Goal: Task Accomplishment & Management: Complete application form

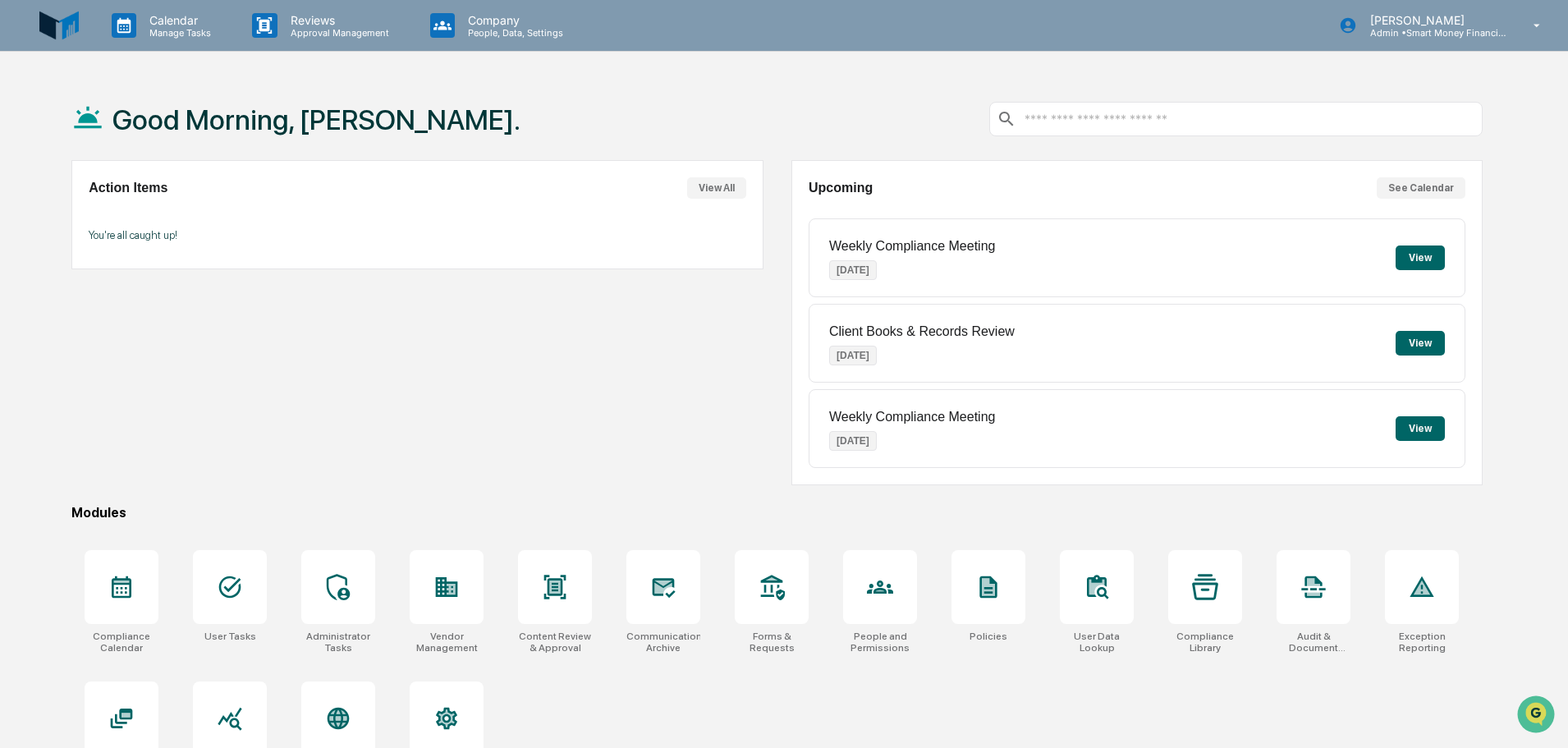
click at [1416, 330] on div "Client Books & Records Review [DATE] View" at bounding box center [1136, 342] width 657 height 79
click at [1421, 340] on button "View" at bounding box center [1420, 342] width 50 height 24
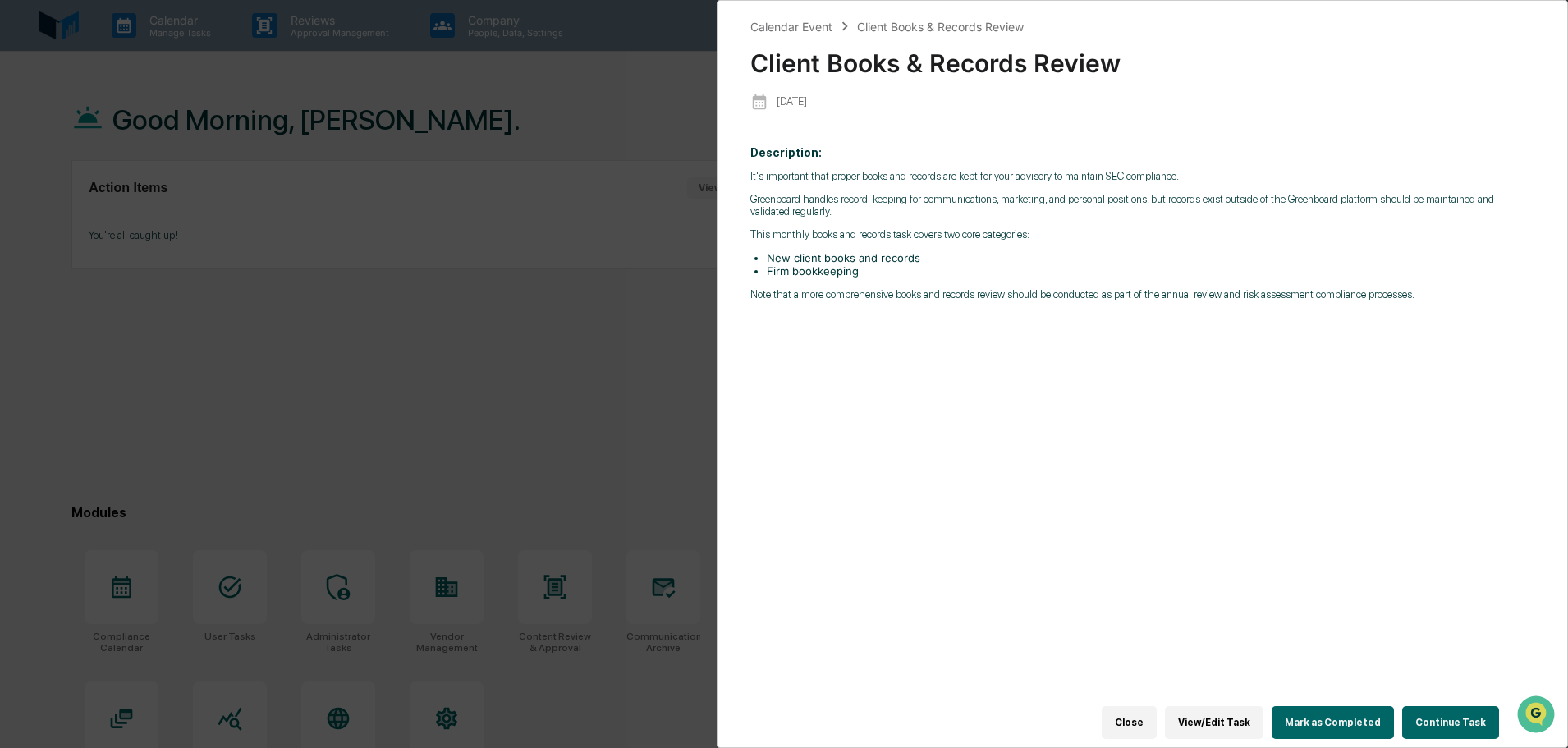
click at [1409, 709] on button "Continue Task" at bounding box center [1451, 723] width 97 height 33
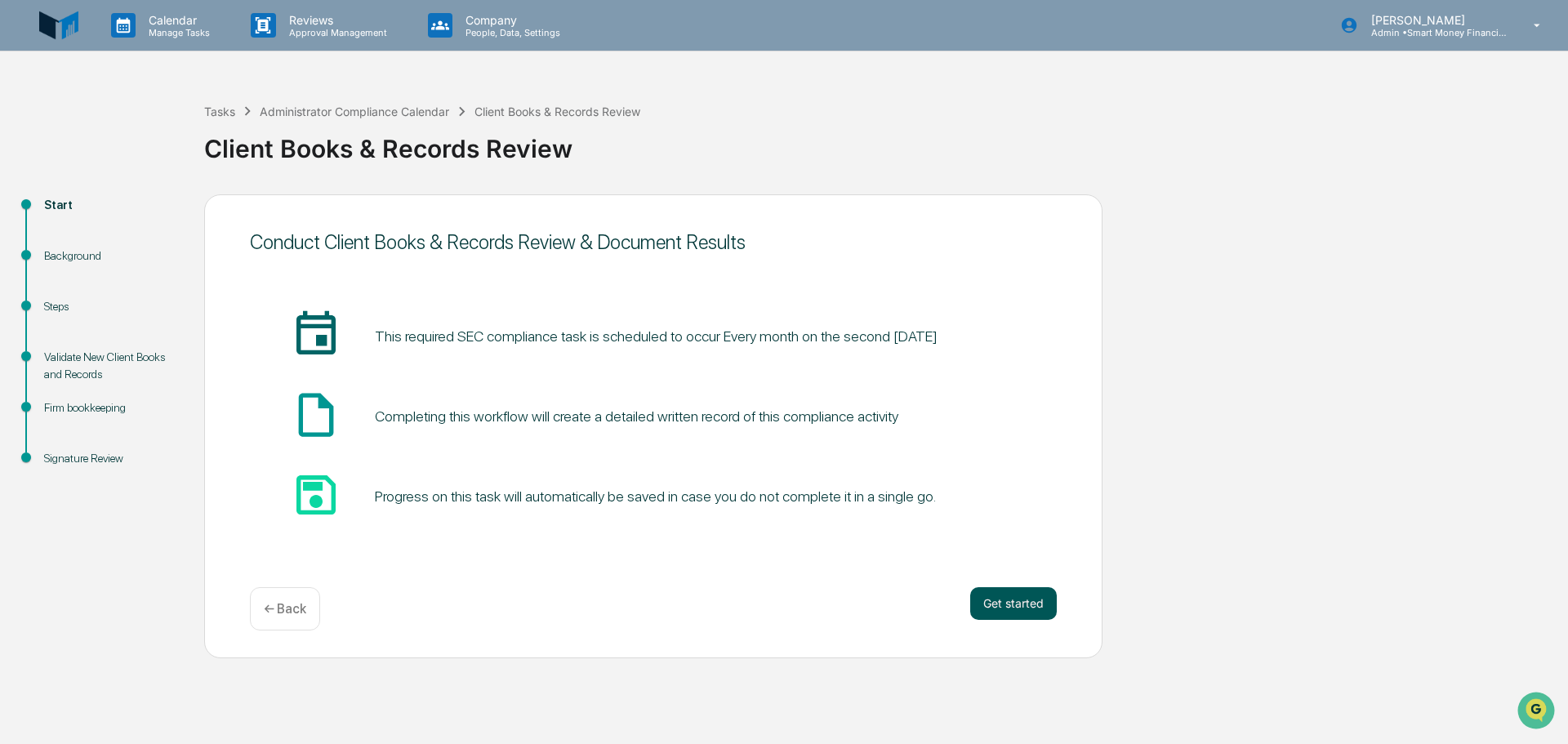
click at [970, 610] on button "Get started" at bounding box center [1014, 604] width 86 height 32
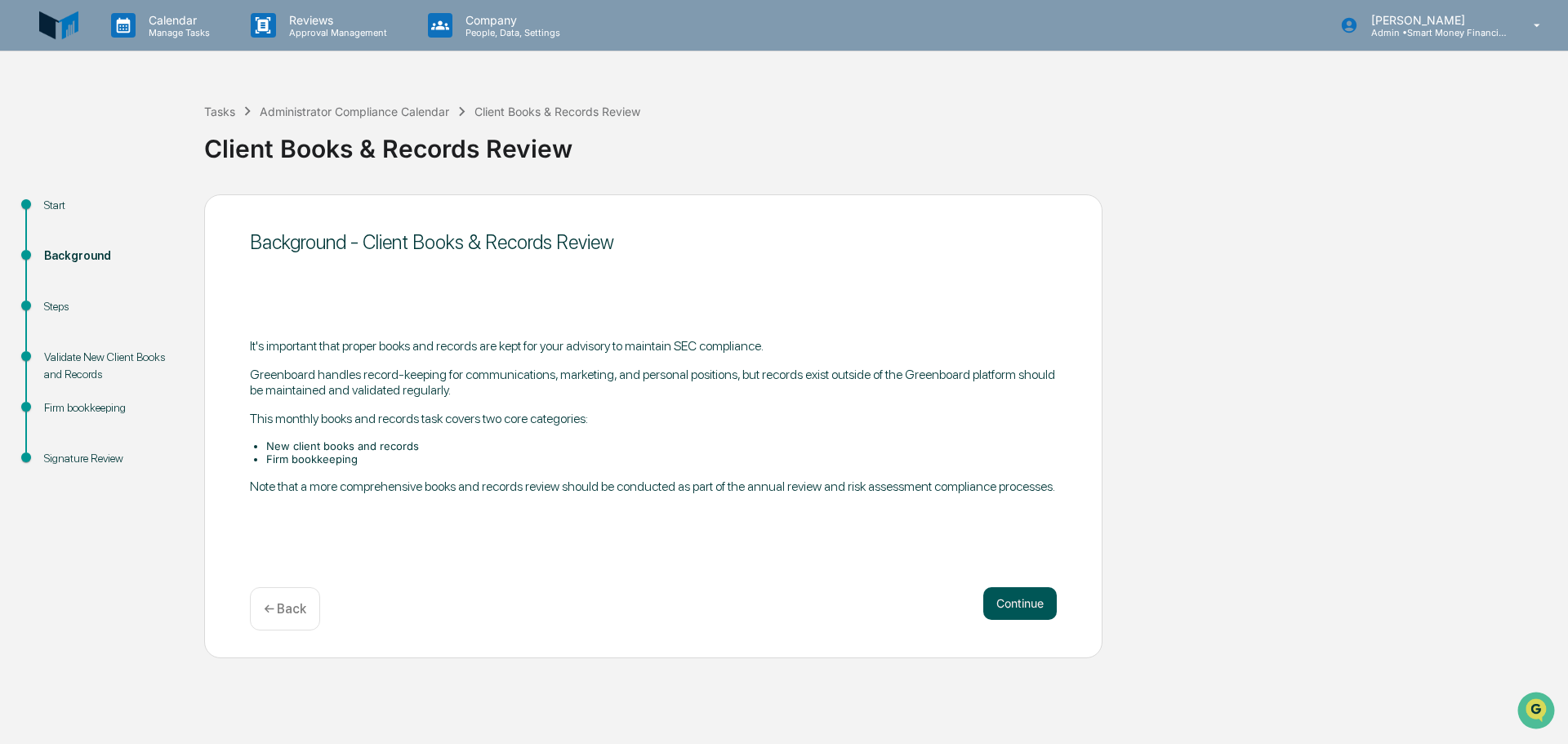
click at [1029, 588] on button "Continue" at bounding box center [1021, 604] width 74 height 32
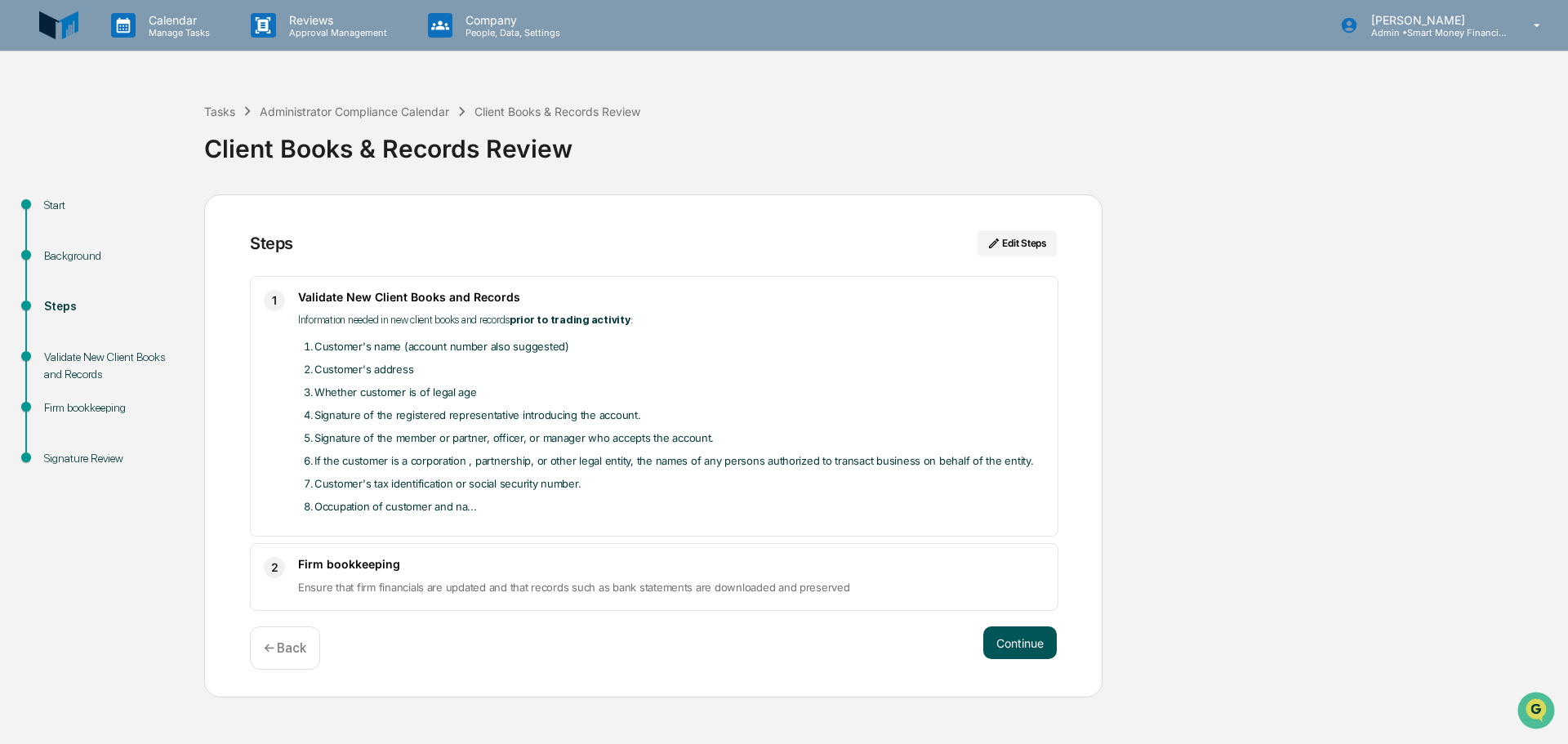
click at [1009, 642] on button "Continue" at bounding box center [1021, 642] width 74 height 32
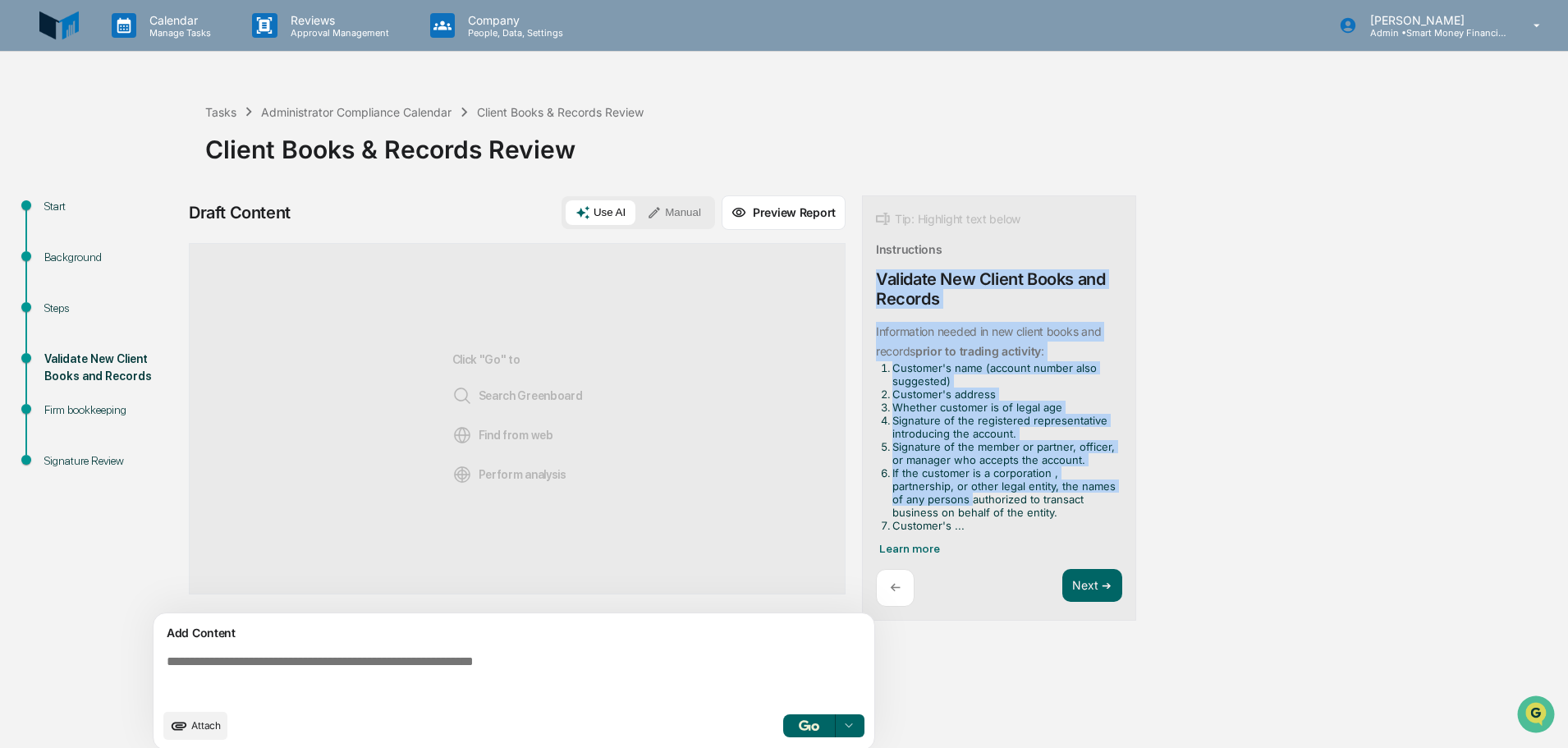
drag, startPoint x: 874, startPoint y: 277, endPoint x: 971, endPoint y: 498, distance: 241.4
click at [971, 498] on div "Tip: Highlight text below Instructions Validate New Client Books and Records In…" at bounding box center [1000, 408] width 275 height 426
click at [974, 452] on li "Signature of the member or partner, officer, or manager who accepts the account." at bounding box center [1003, 453] width 223 height 26
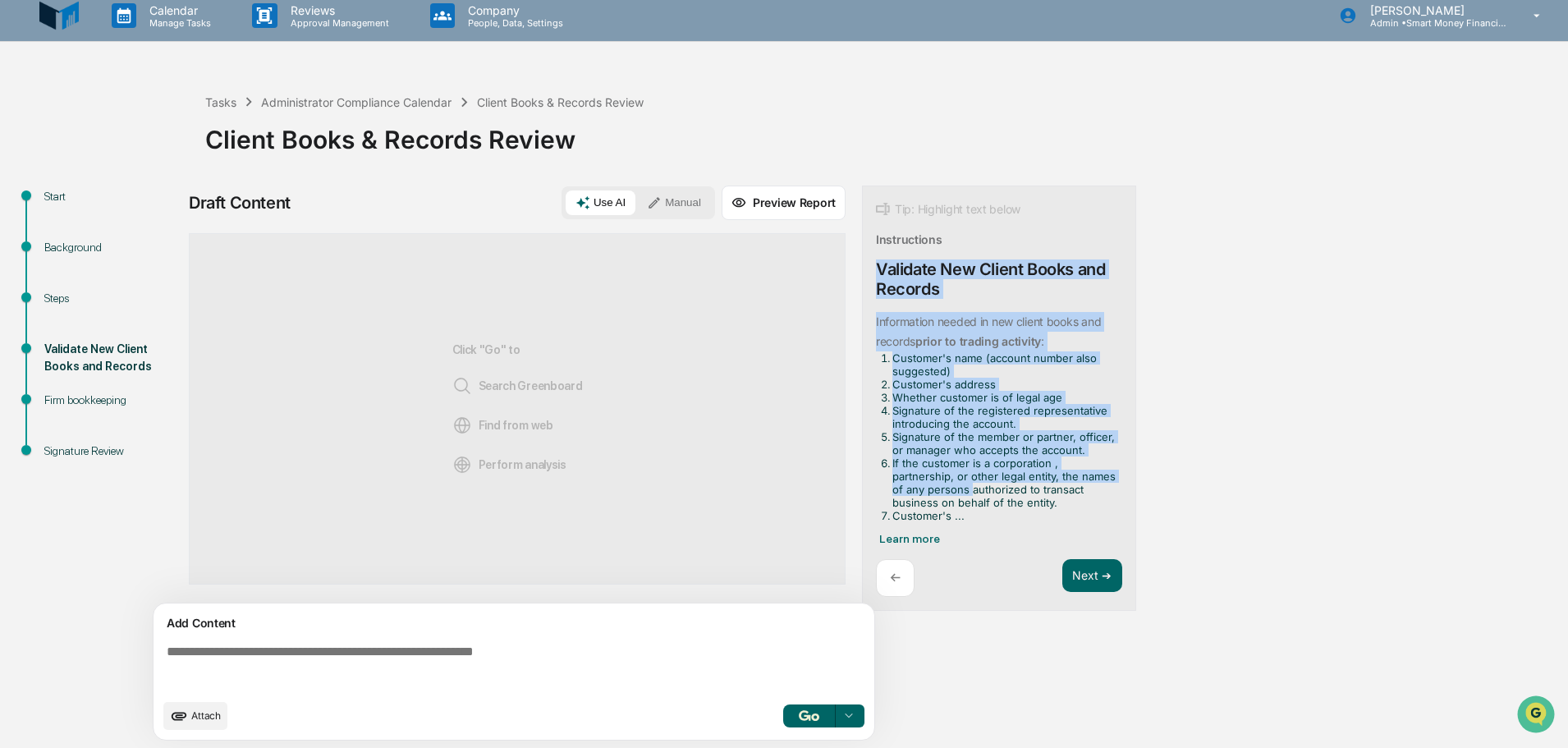
scroll to position [13, 0]
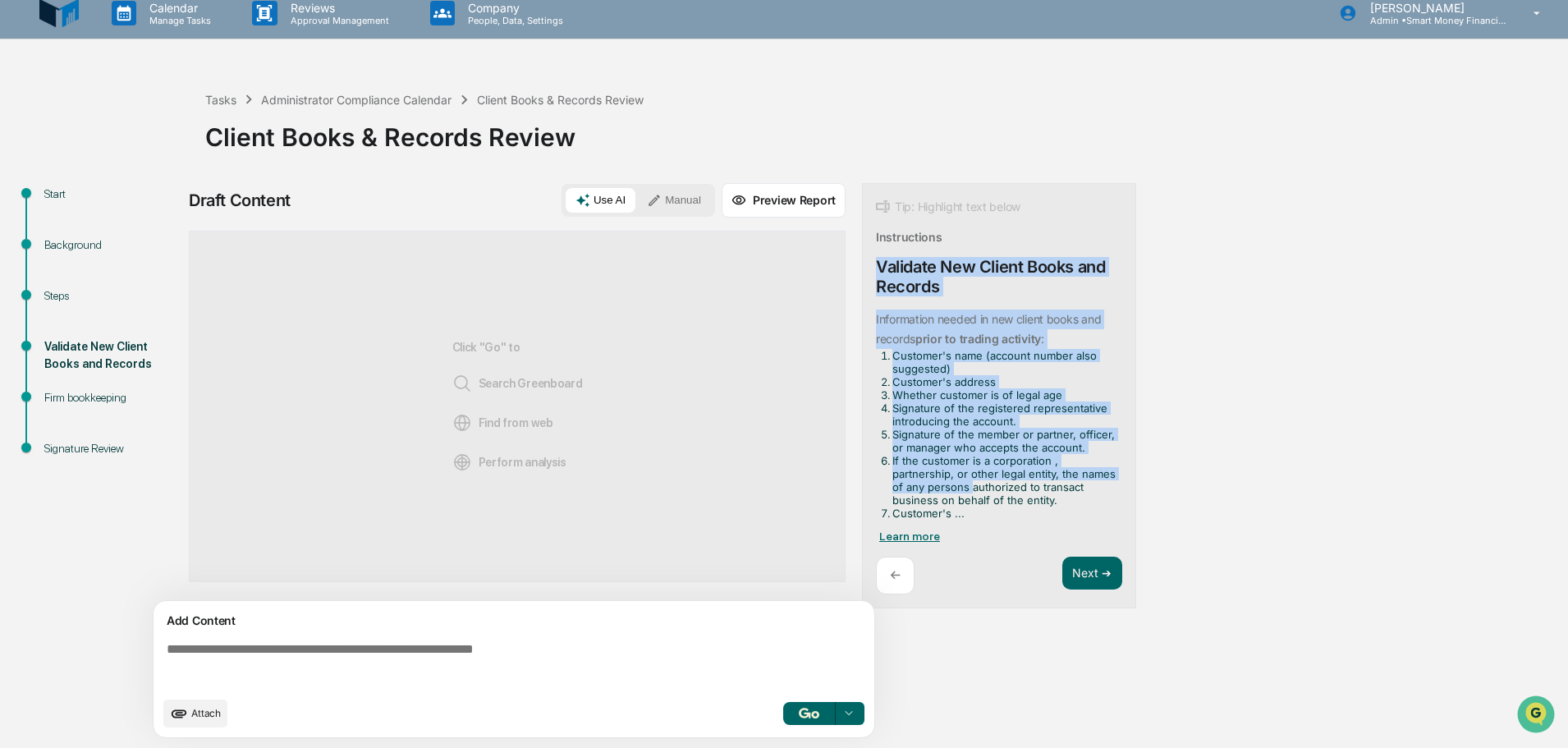
click at [919, 534] on span "Learn more" at bounding box center [910, 536] width 61 height 14
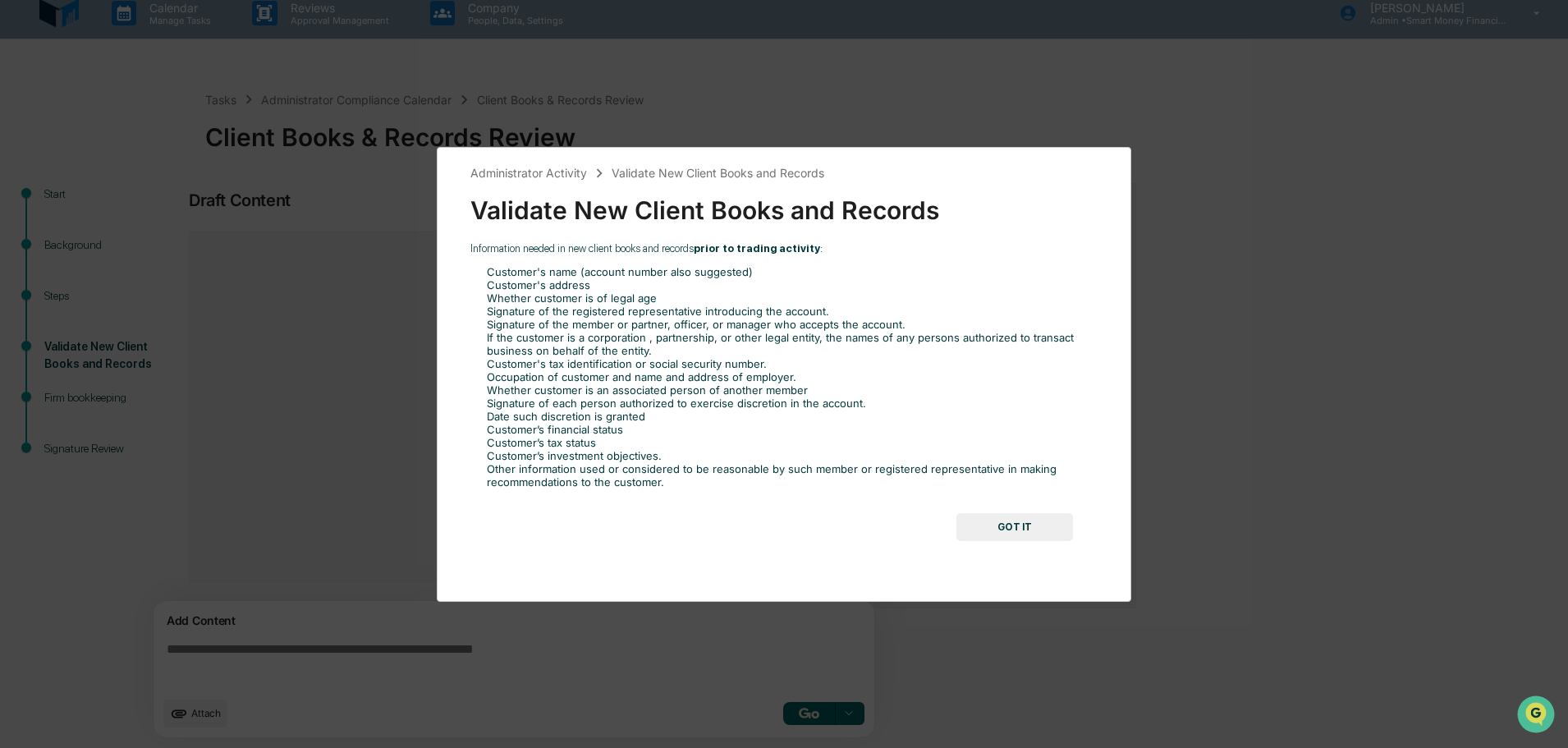
click at [981, 520] on button "GOT IT" at bounding box center [1014, 527] width 117 height 28
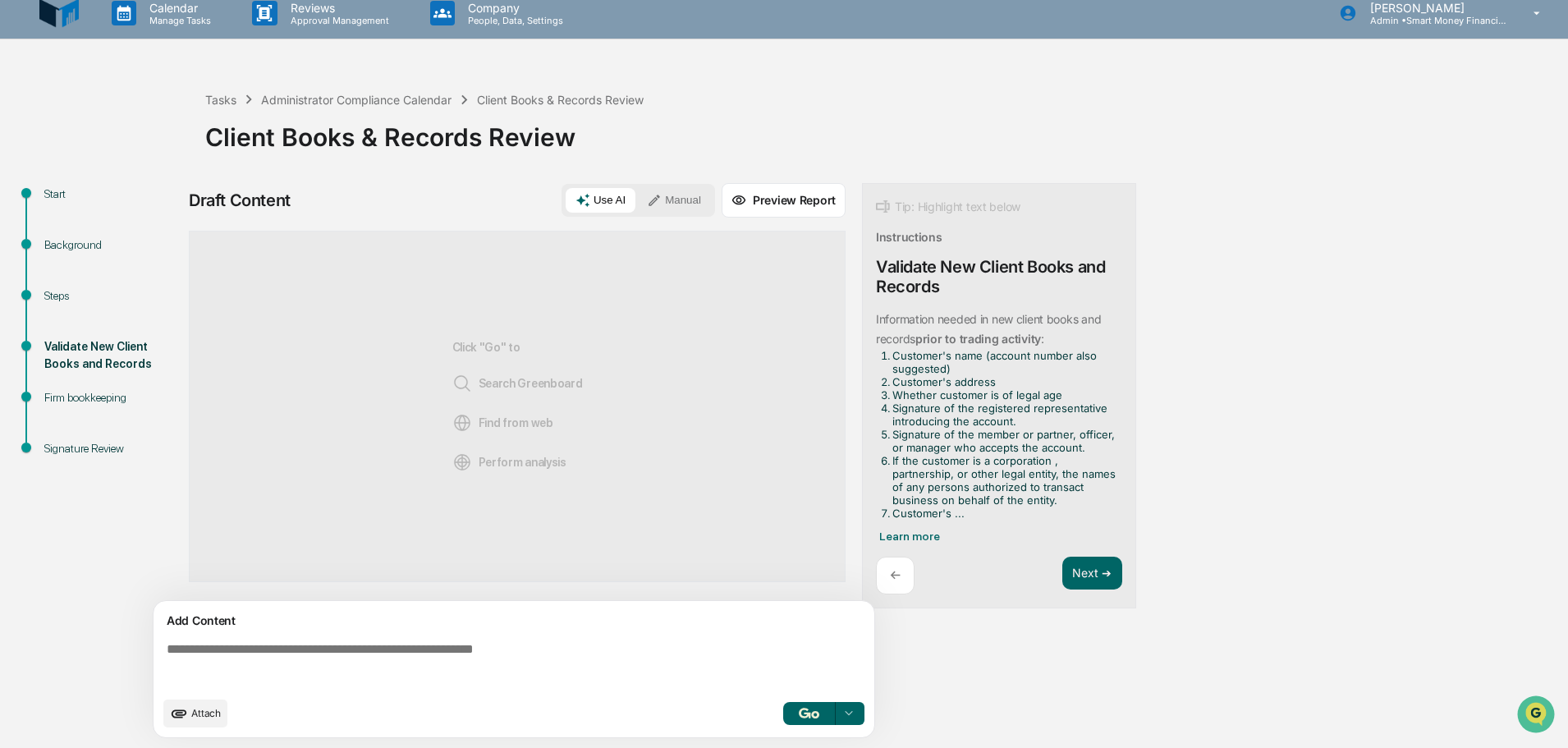
click at [658, 184] on div "Use AI Manual" at bounding box center [639, 201] width 154 height 33
click at [662, 220] on div "Draft Content Use AI Manual Preview Report Sources Click "Go" to Search Greenbo…" at bounding box center [517, 465] width 657 height 565
click at [658, 201] on icon at bounding box center [654, 201] width 14 height 14
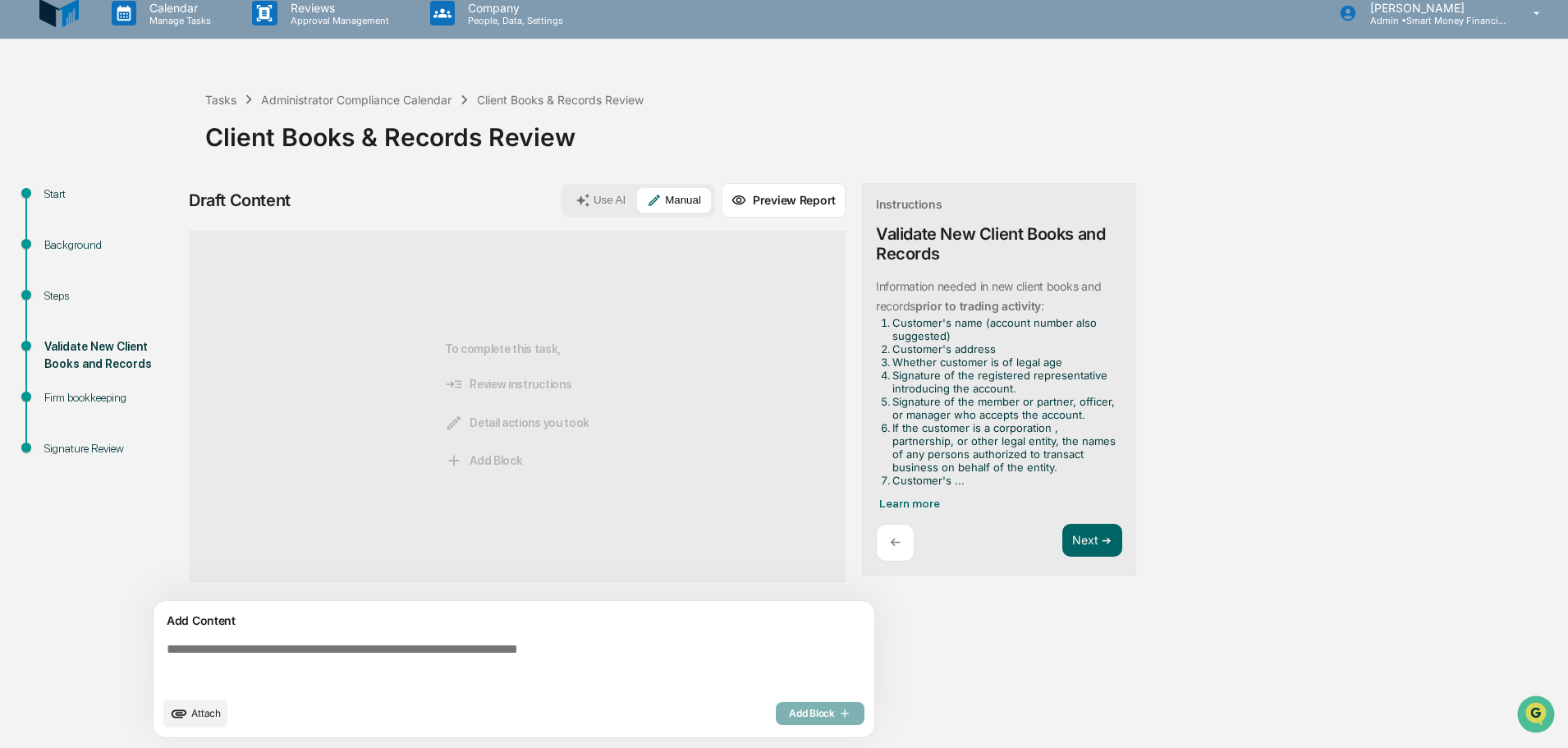
click at [404, 640] on textarea at bounding box center [517, 665] width 714 height 59
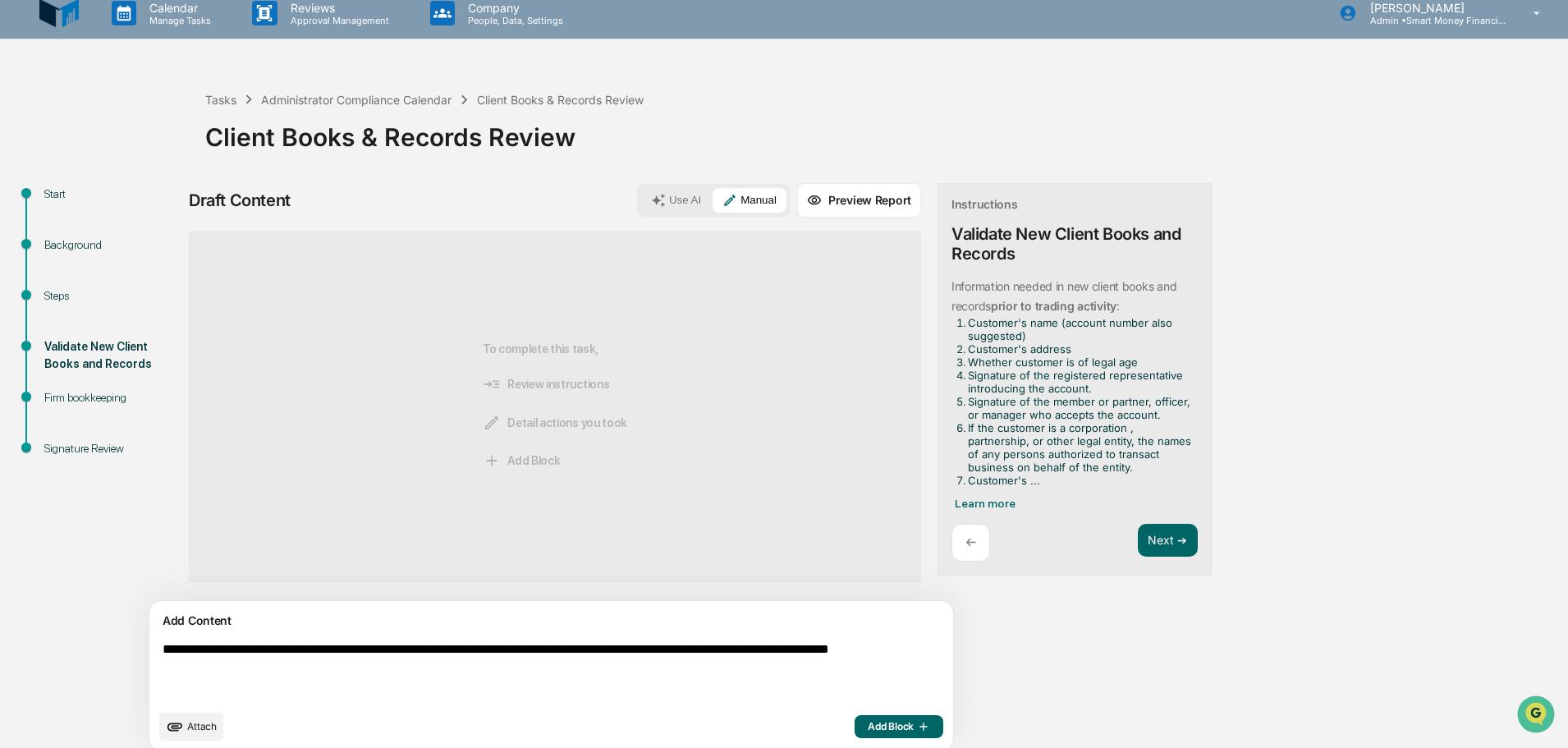
type textarea "**********"
click at [914, 729] on icon "button" at bounding box center [922, 726] width 16 height 14
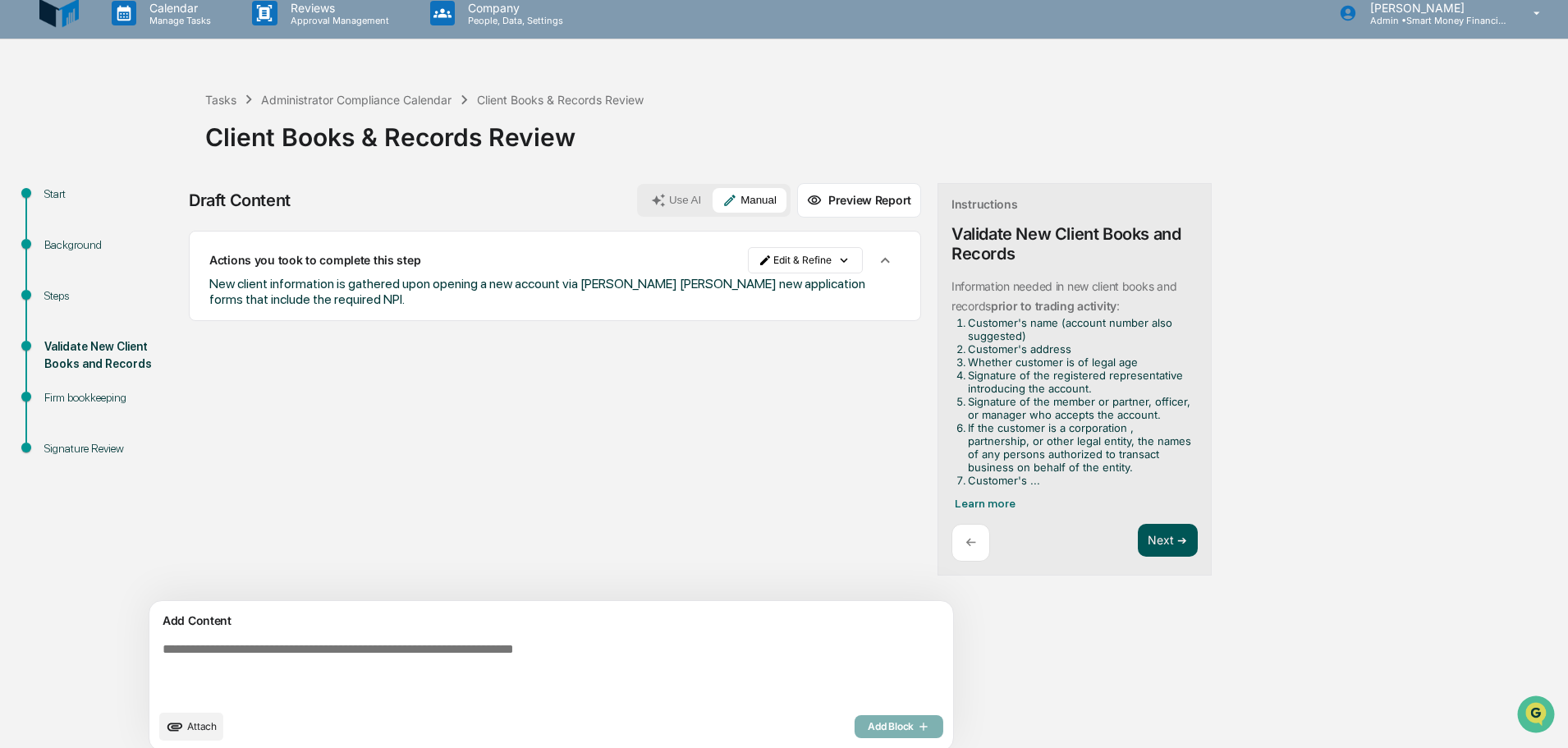
click at [1138, 545] on button "Next ➔" at bounding box center [1168, 540] width 60 height 33
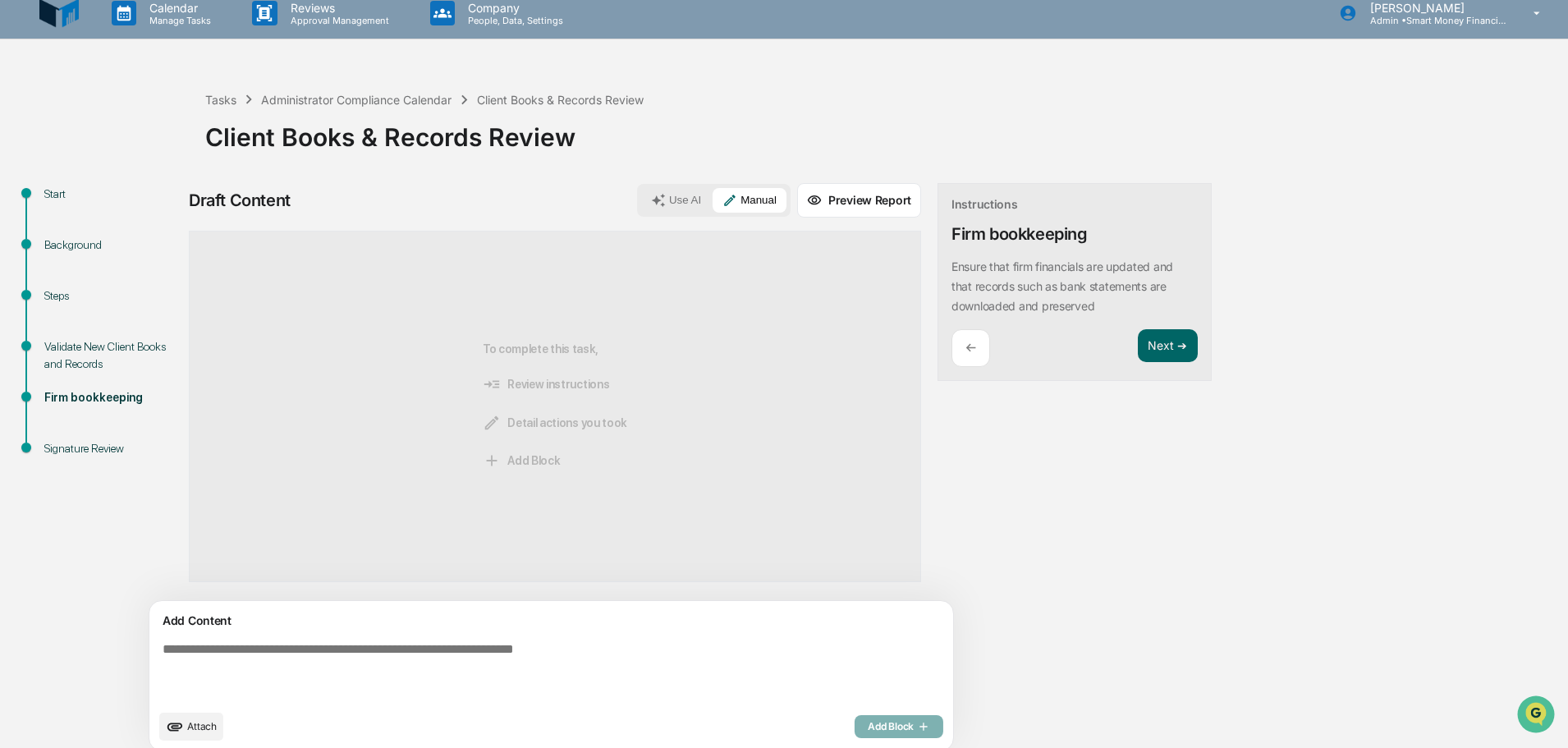
click at [242, 647] on textarea at bounding box center [513, 672] width 714 height 72
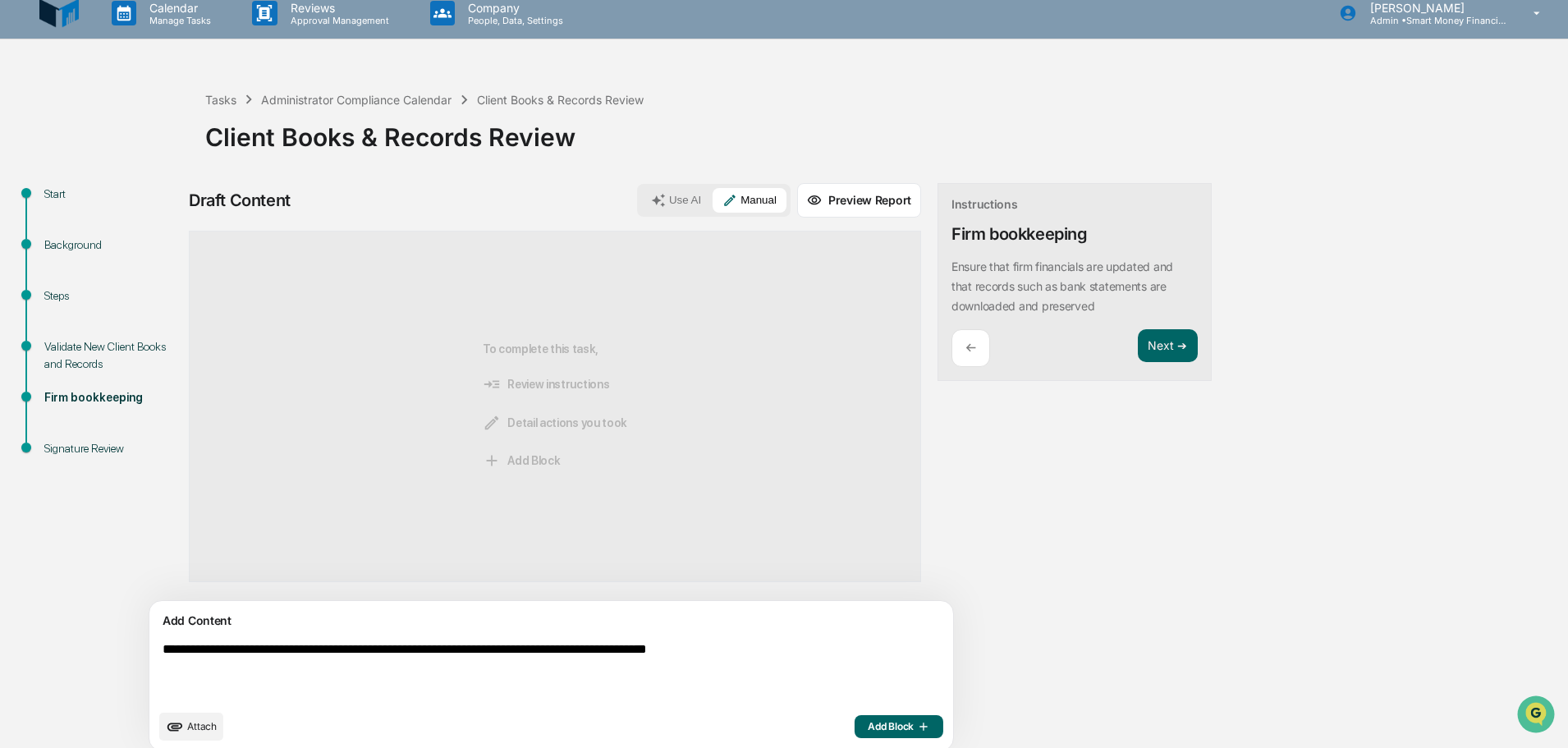
type textarea "**********"
click at [868, 731] on span "Add Block" at bounding box center [899, 726] width 62 height 14
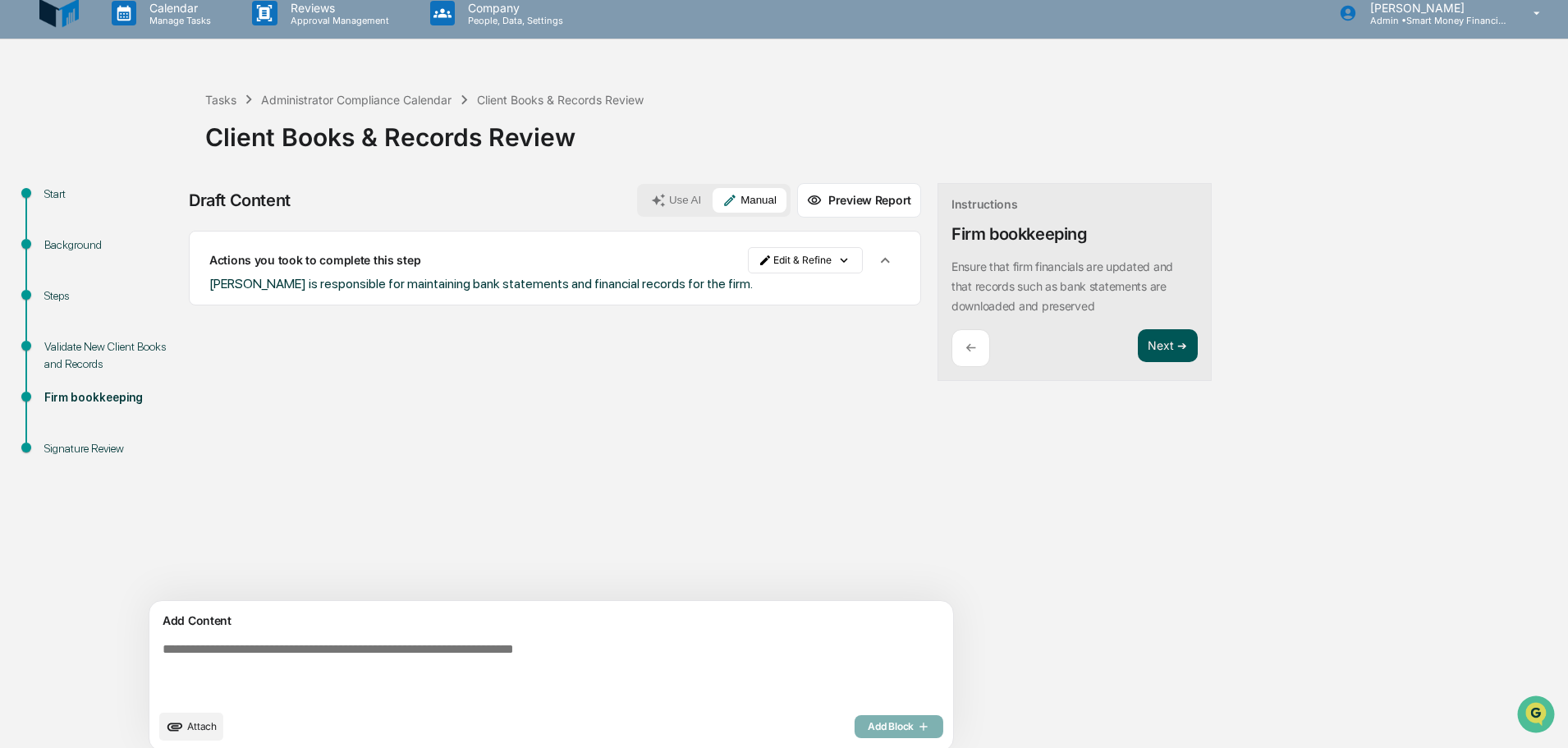
click at [1138, 356] on button "Next ➔" at bounding box center [1168, 346] width 60 height 33
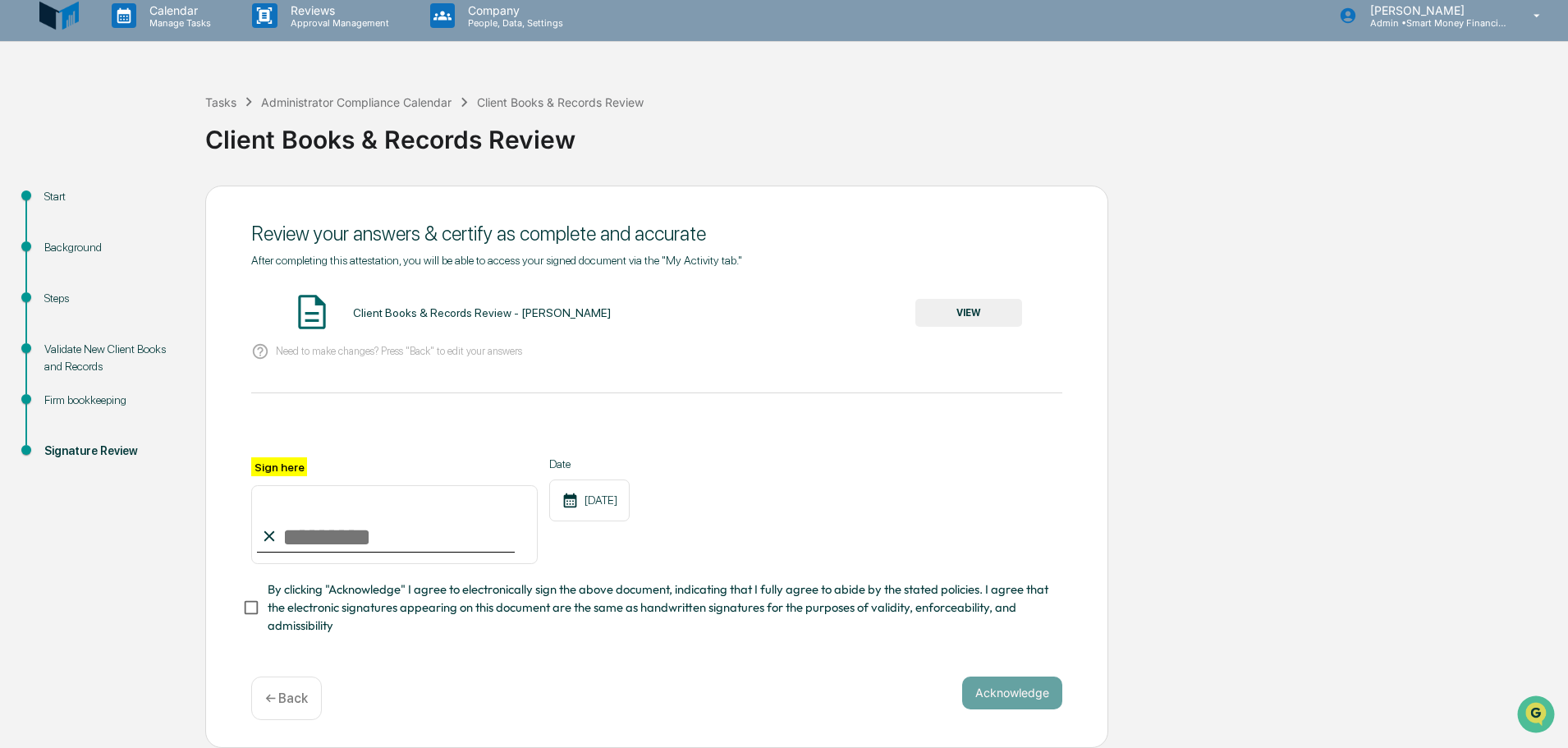
click at [997, 305] on button "VIEW" at bounding box center [969, 313] width 107 height 28
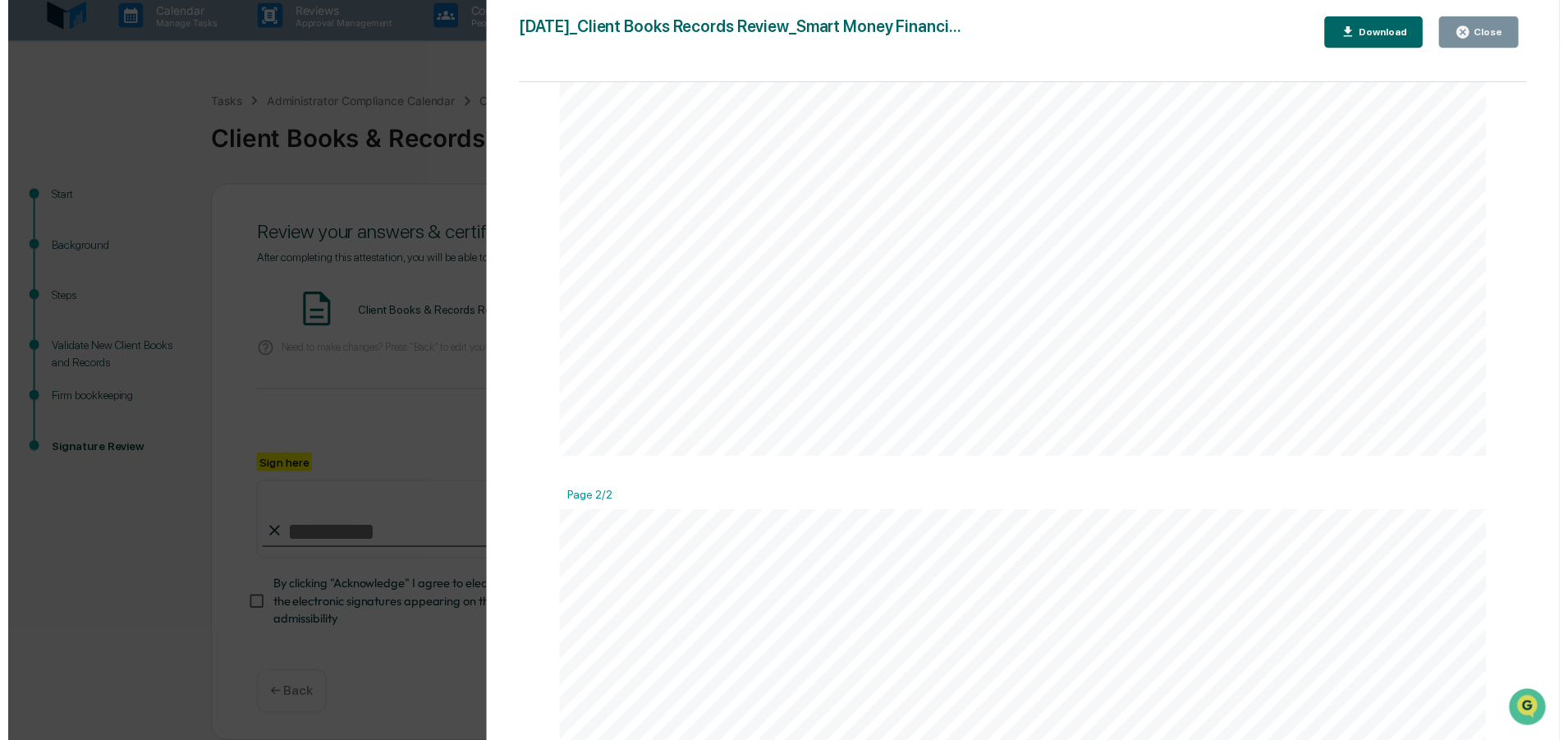
scroll to position [1150, 0]
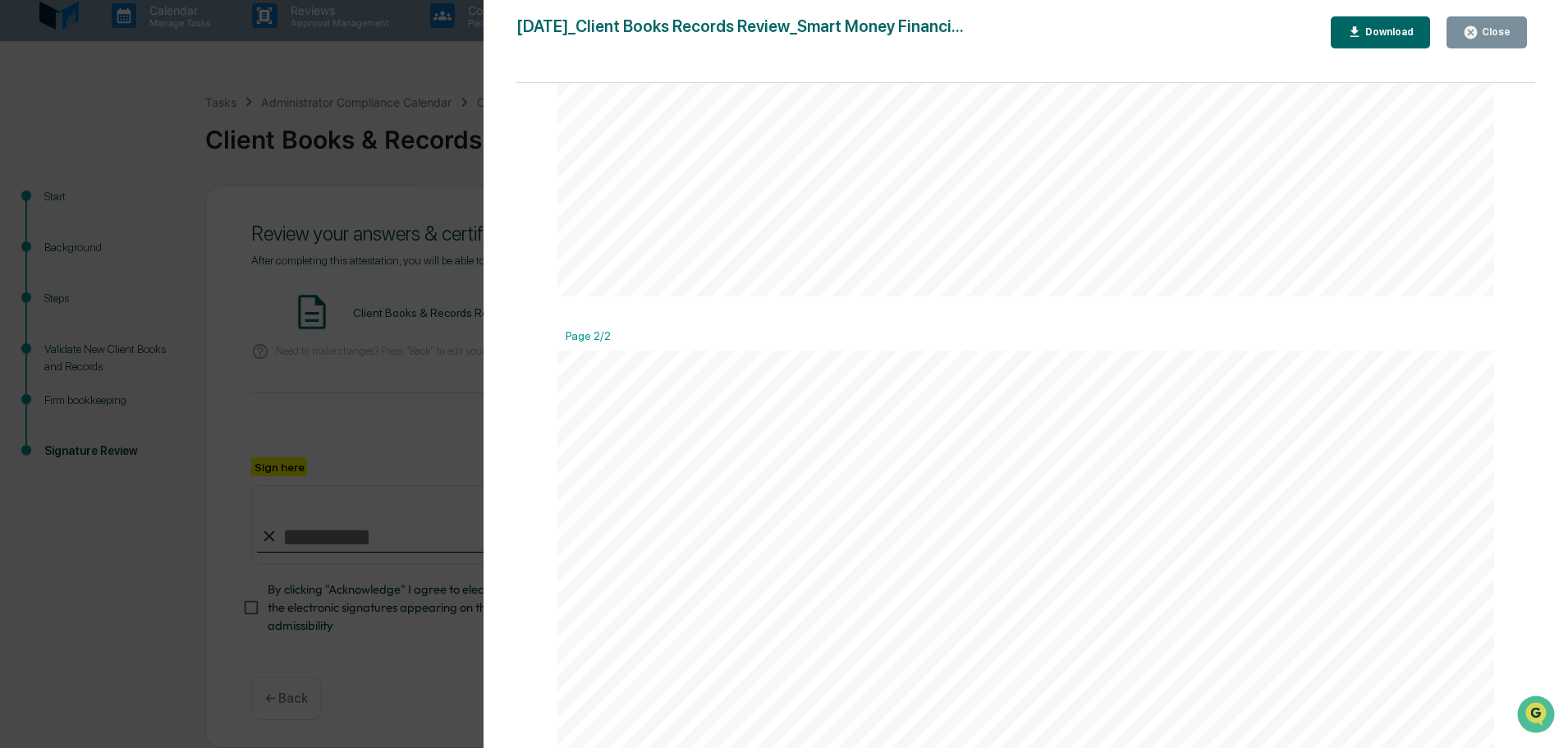
click at [402, 420] on div "Version History [DATE] 03:11 PM [PERSON_NAME] [DATE]_Client Books Records Revie…" at bounding box center [784, 374] width 1568 height 748
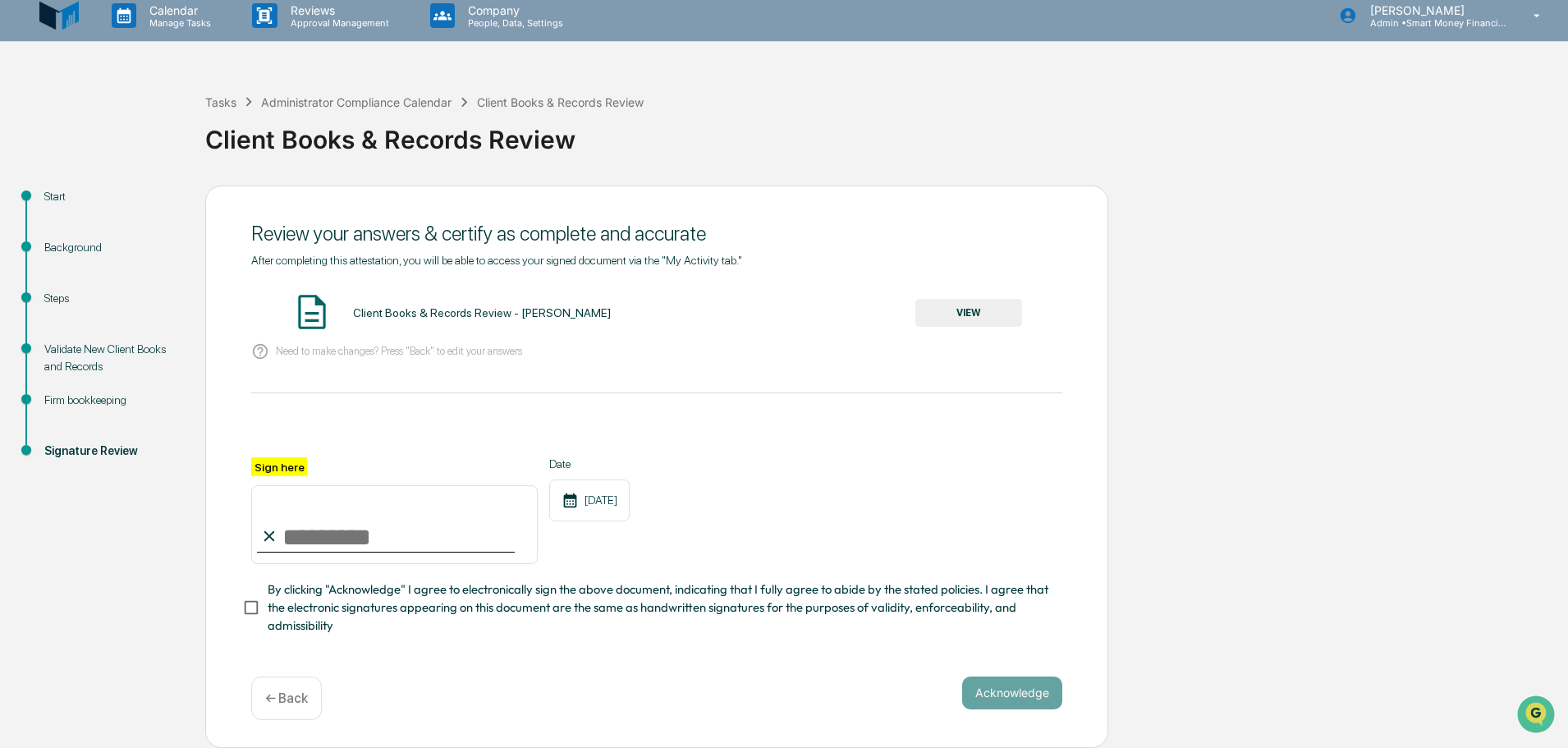
click at [418, 528] on input "Sign here" at bounding box center [394, 524] width 286 height 79
click at [313, 544] on input "Sign here" at bounding box center [394, 524] width 286 height 79
type input "**********"
click at [1000, 693] on button "Acknowledge" at bounding box center [1012, 693] width 100 height 33
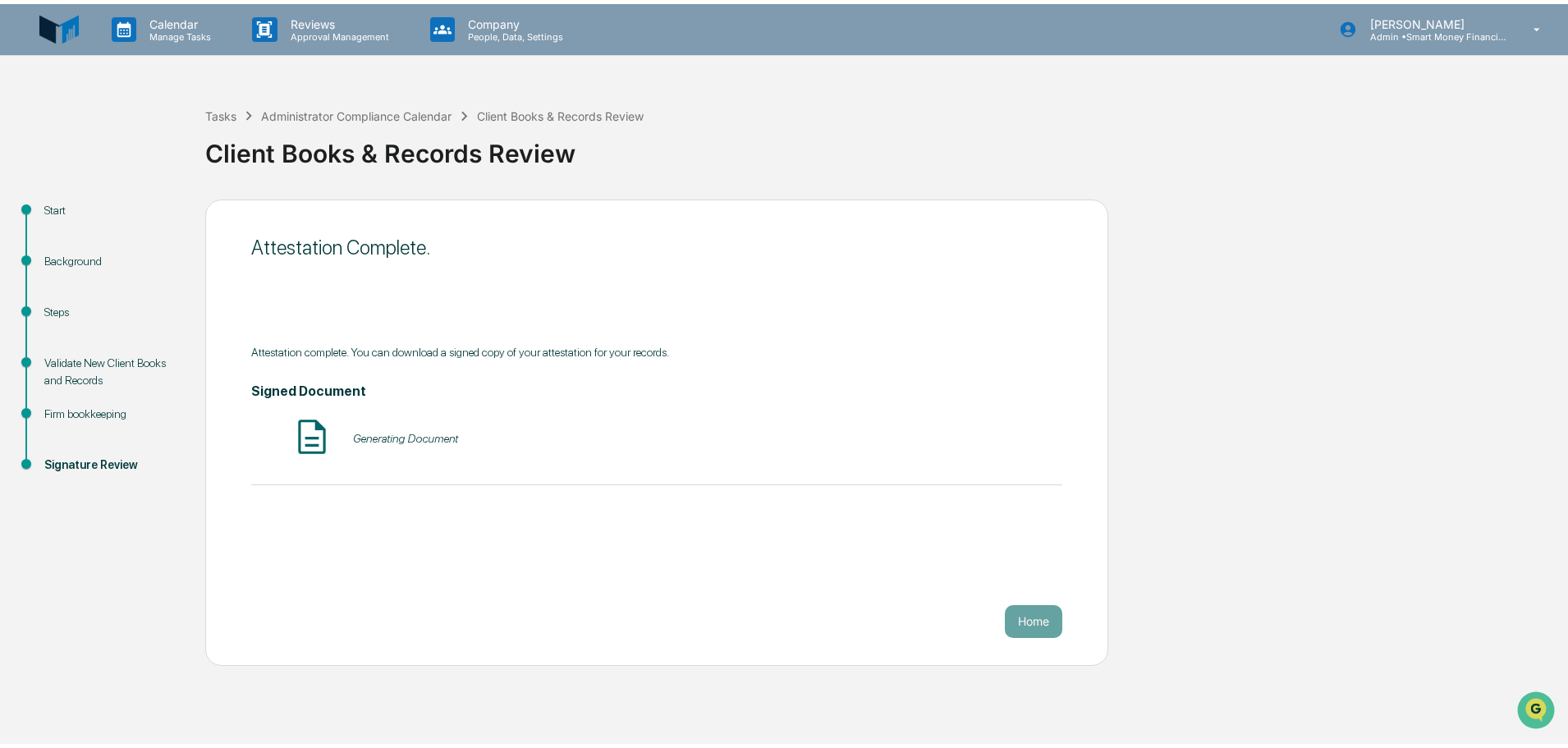
scroll to position [0, 0]
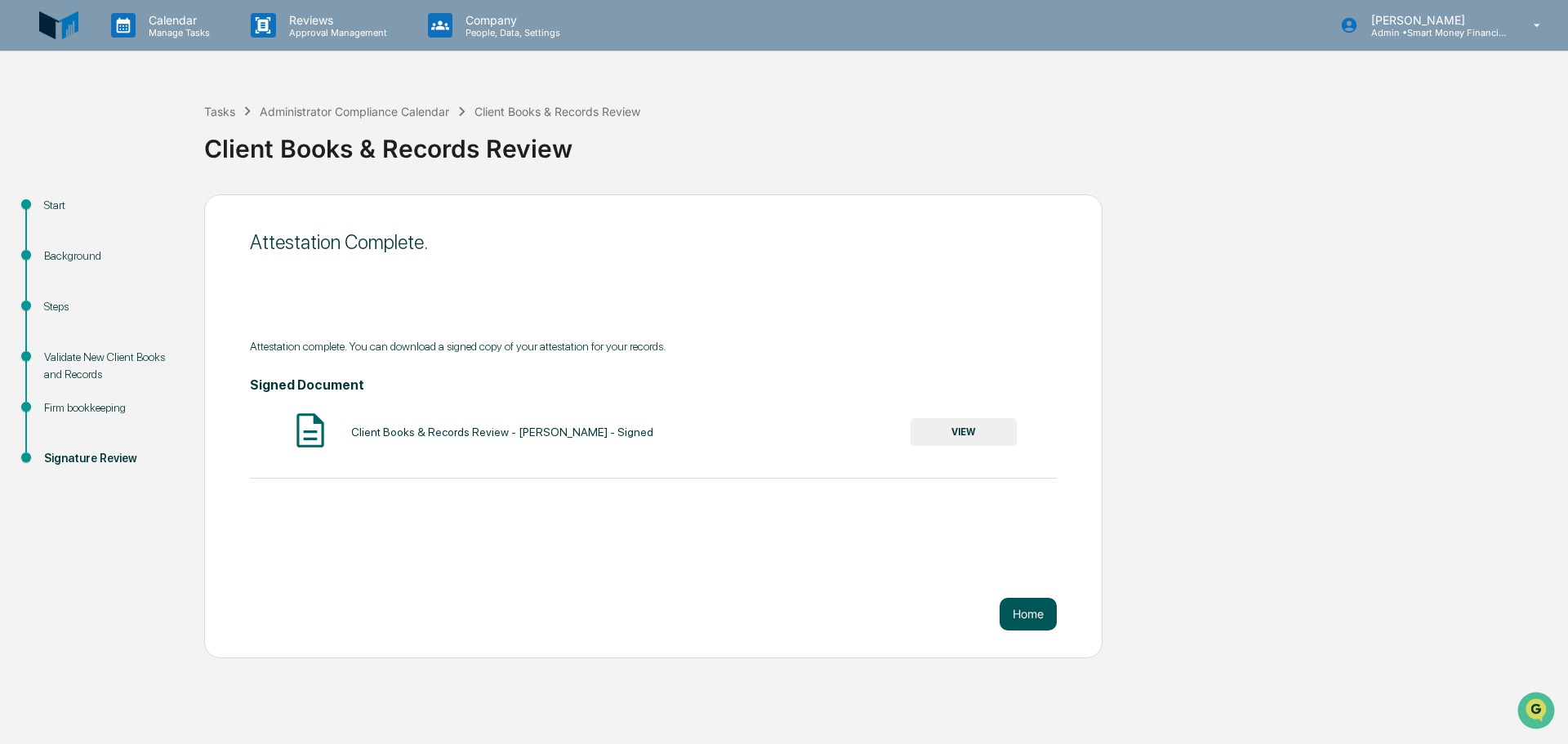
click at [1026, 613] on button "Home" at bounding box center [1029, 614] width 58 height 32
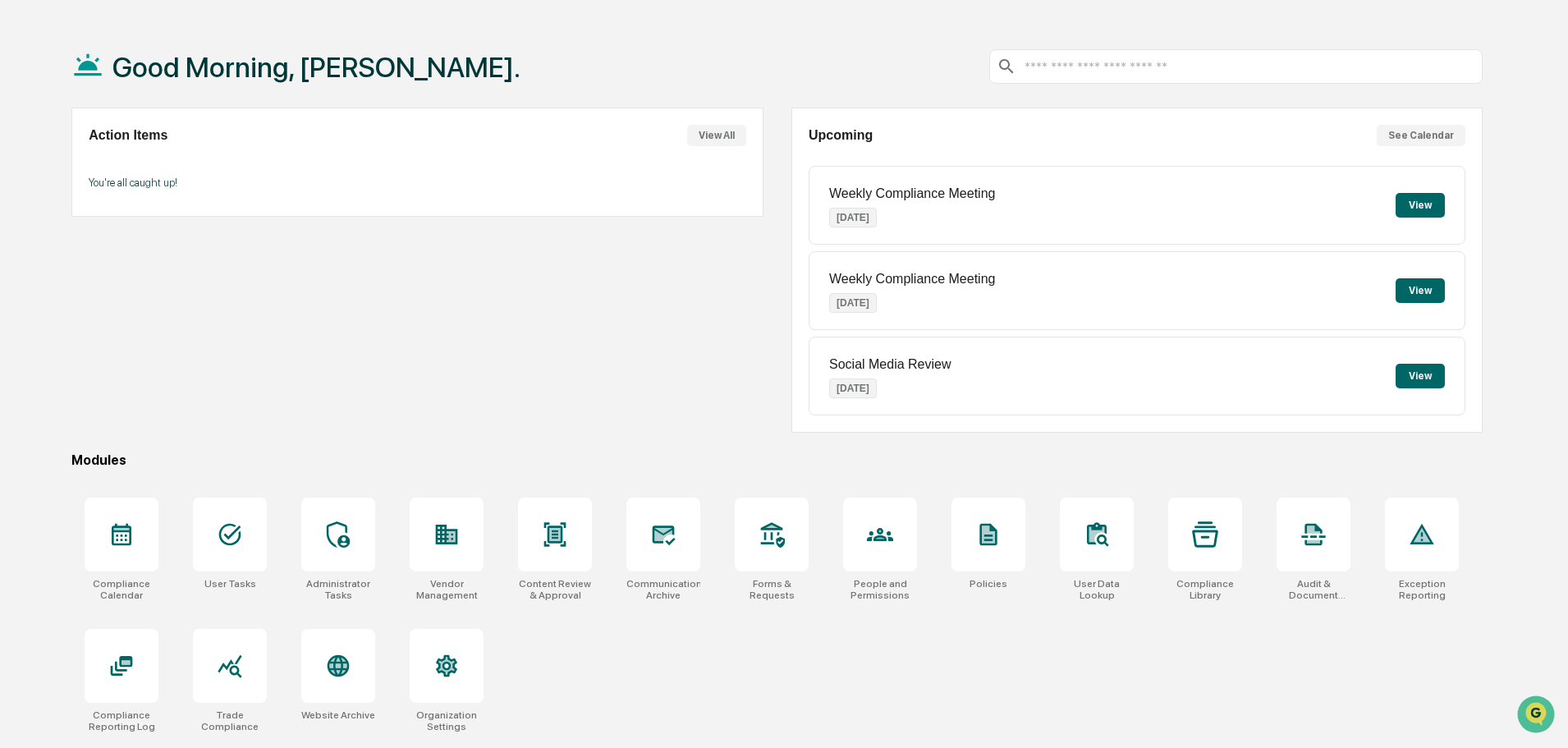
scroll to position [78, 0]
